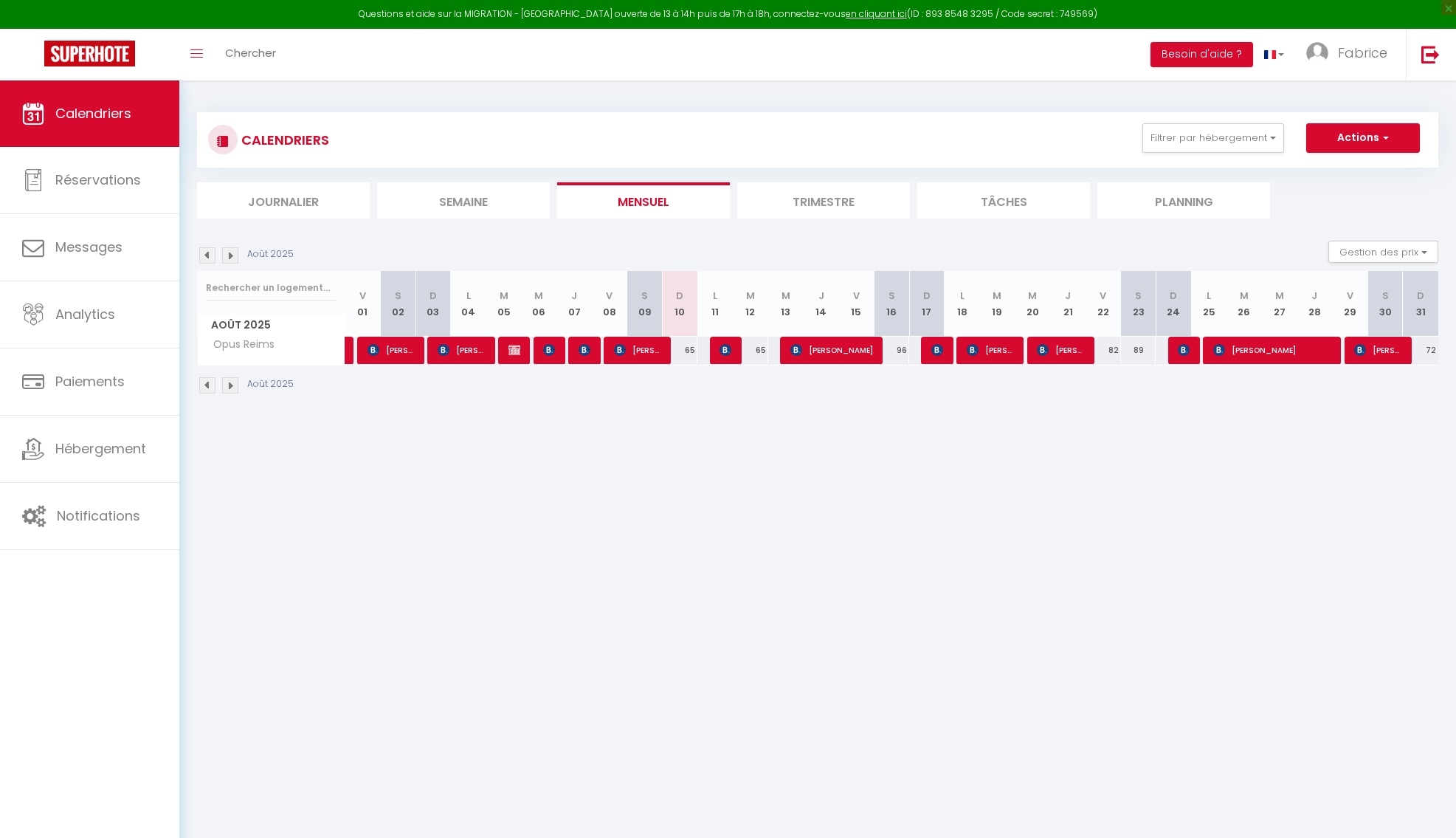
select select
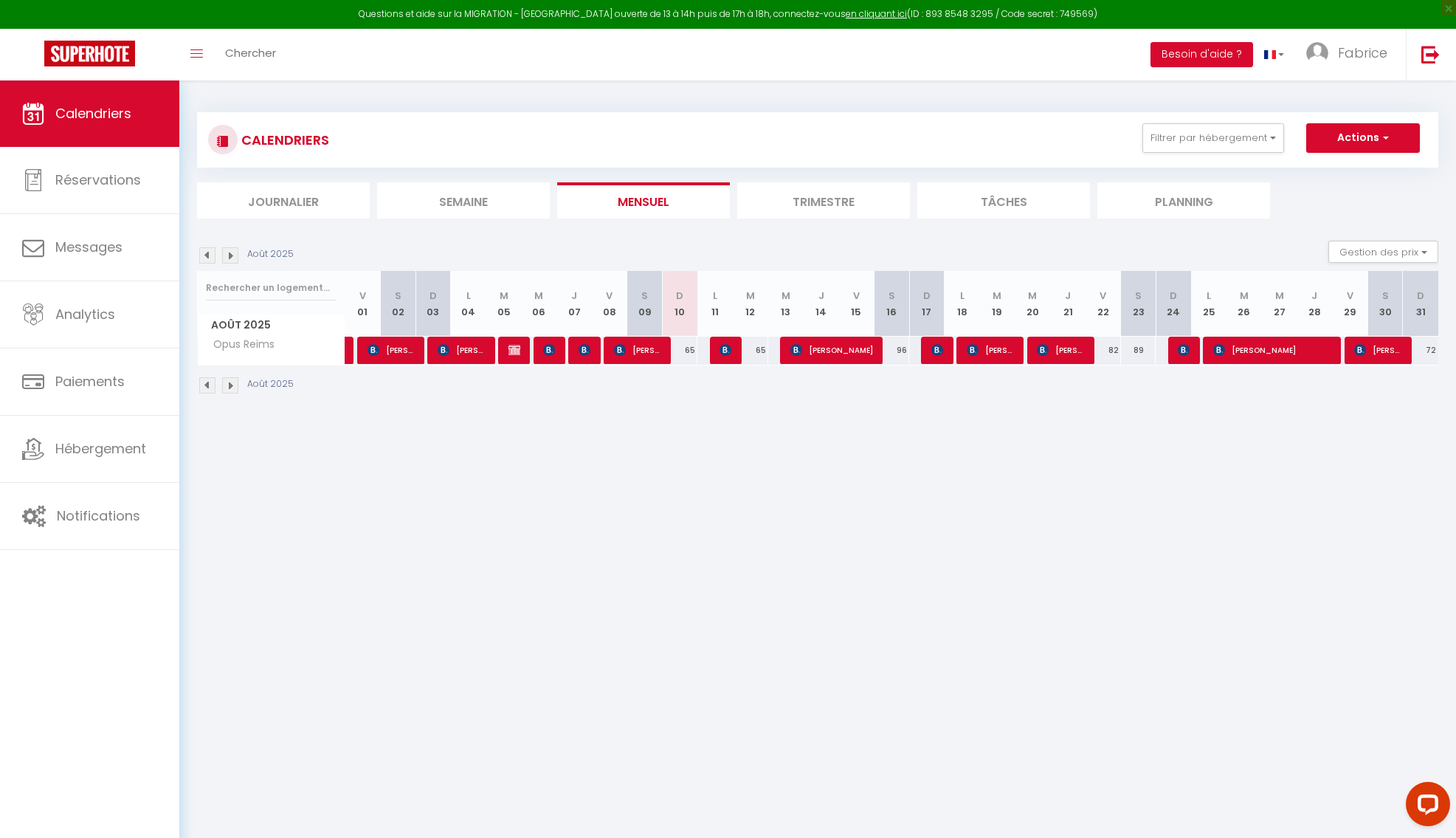
click at [722, 355] on img at bounding box center [725, 349] width 12 height 12
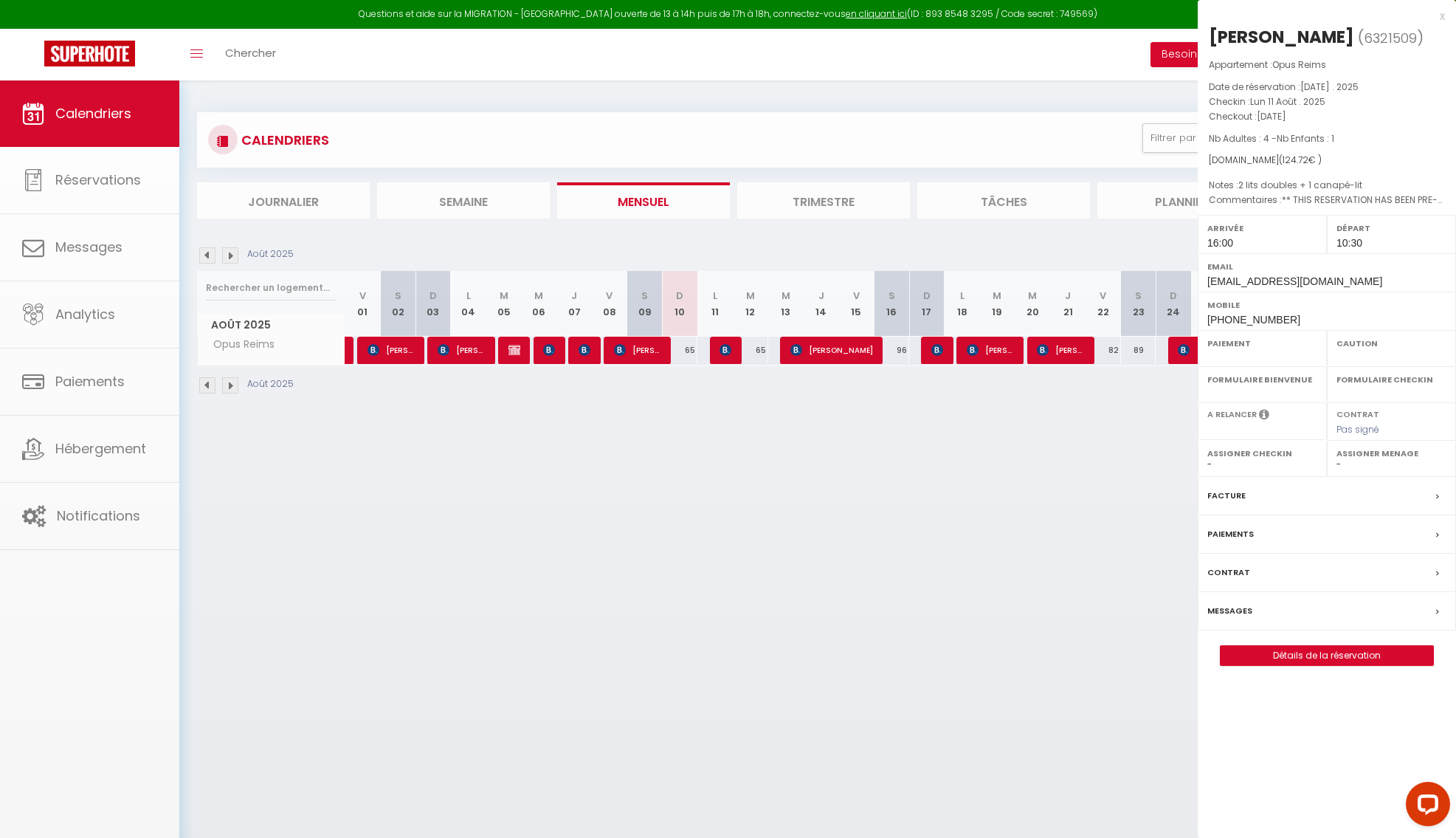
select select "OK"
select select "KO"
select select "1"
select select "0"
select select "1"
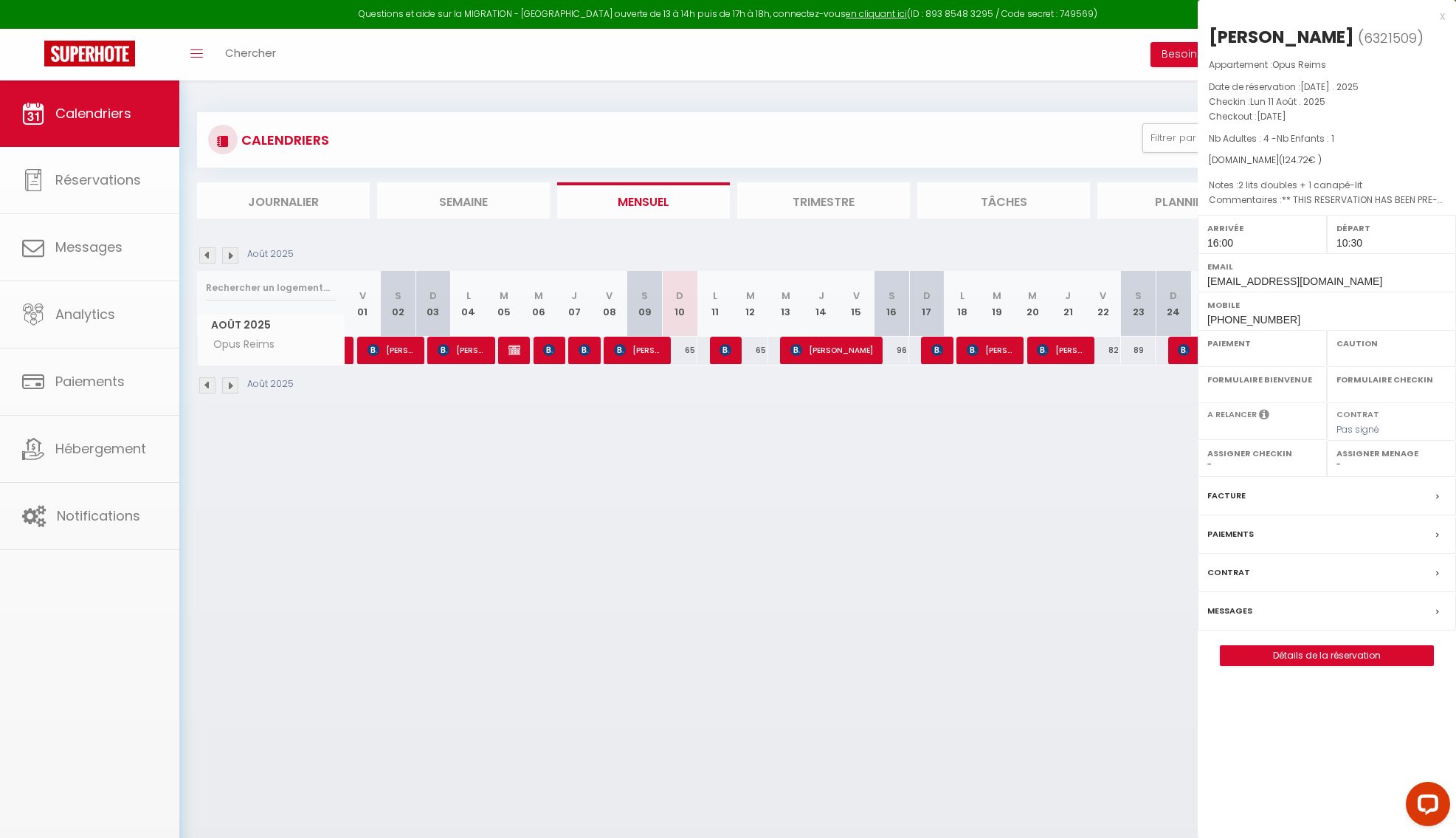
select select
select select "36124"
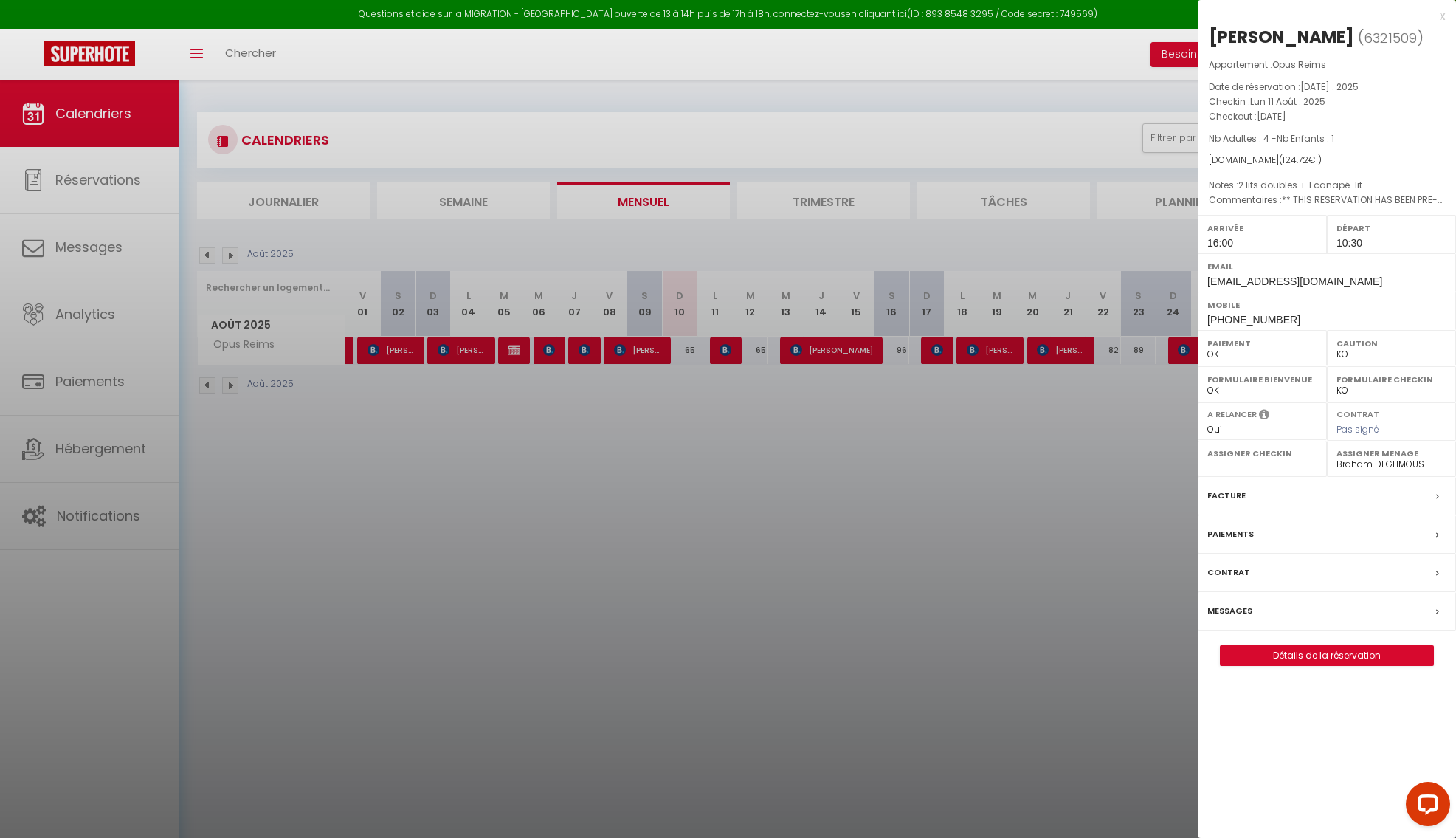
click at [992, 430] on div at bounding box center [728, 419] width 1456 height 838
